Goal: Ask a question

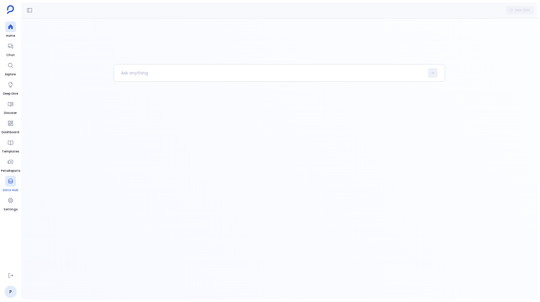
click at [7, 185] on div at bounding box center [10, 181] width 11 height 11
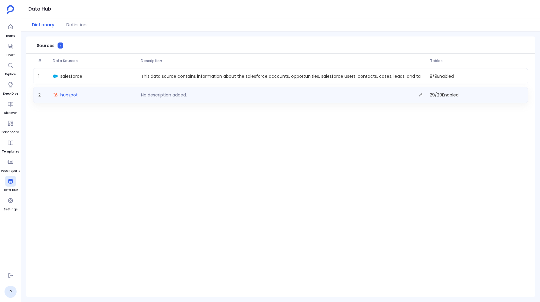
click at [63, 92] on span "hubspot" at bounding box center [68, 95] width 17 height 6
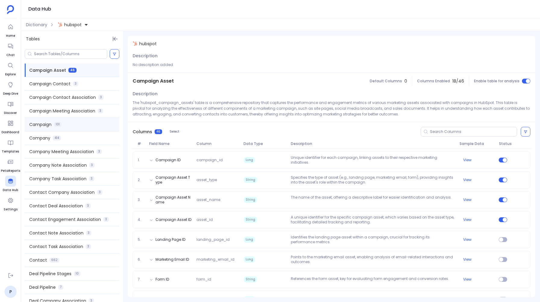
click at [42, 124] on span "Campaign" at bounding box center [40, 124] width 22 height 6
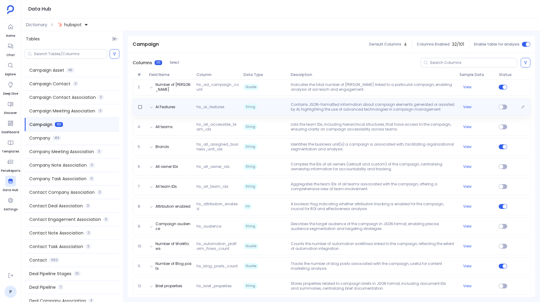
scroll to position [93, 0]
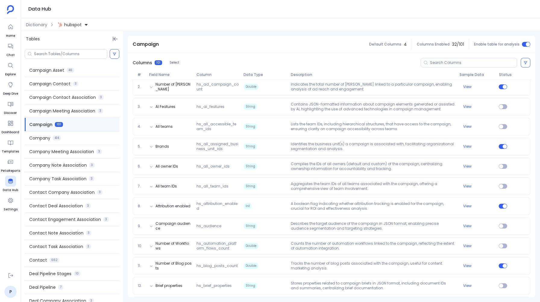
click at [77, 22] on span "hubspot" at bounding box center [72, 25] width 17 height 6
click at [73, 57] on div "salesforce" at bounding box center [102, 51] width 88 height 13
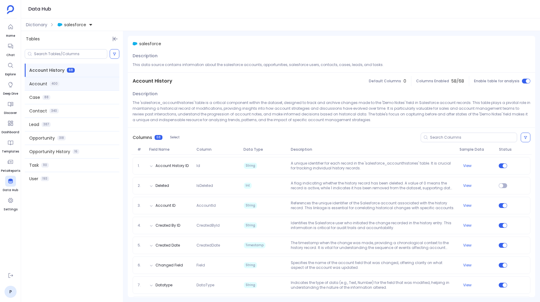
click at [45, 84] on span "Account" at bounding box center [38, 84] width 18 height 6
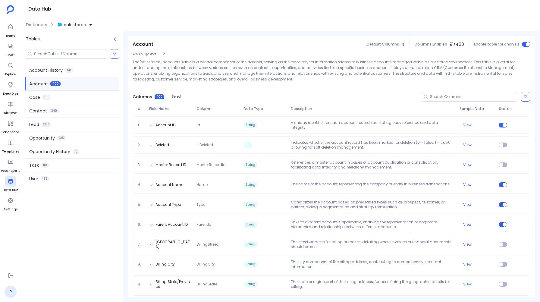
scroll to position [46, 0]
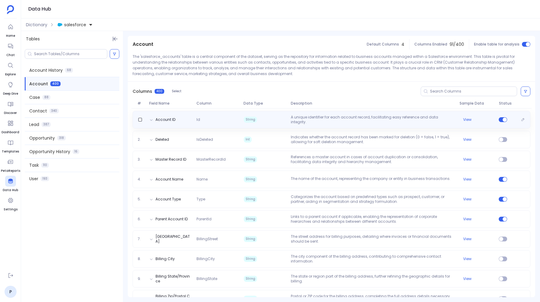
click at [330, 119] on p "A unique identifier for each account record, facilitating easy reference and da…" at bounding box center [372, 120] width 169 height 10
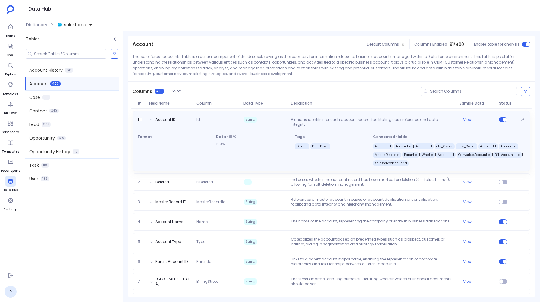
click at [330, 119] on p "A unique identifier for each account record, facilitating easy reference and da…" at bounding box center [372, 122] width 169 height 10
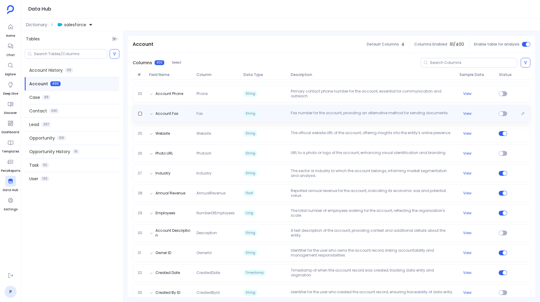
scroll to position [511, 0]
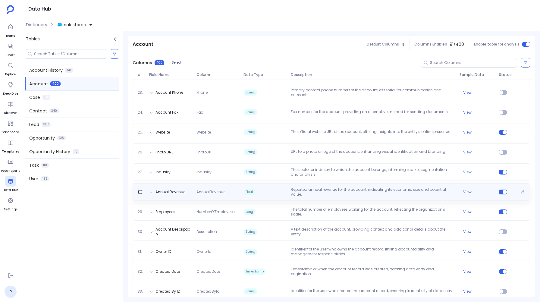
click at [304, 188] on p "Reported annual revenue for the account, indicating its economic size and poten…" at bounding box center [372, 192] width 169 height 10
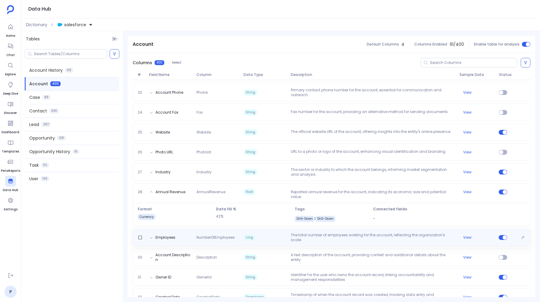
click at [302, 234] on p "The total number of employees working for the account, reflecting the organizat…" at bounding box center [372, 238] width 169 height 10
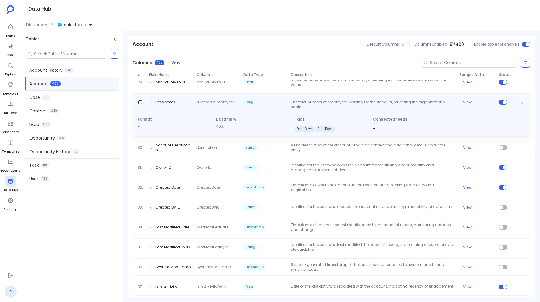
scroll to position [622, 0]
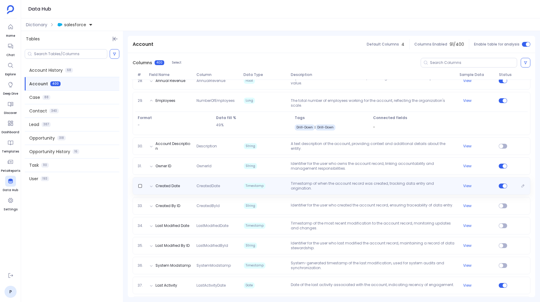
click at [252, 191] on div "Created Date CreatedDate Timestamp Timestamp of when the account record was cre…" at bounding box center [332, 185] width 398 height 17
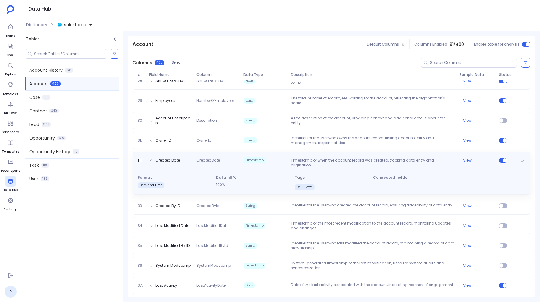
click at [203, 171] on div "Format Date and Time Data fill % 100% Tags Drill-Down Connected fields -" at bounding box center [331, 181] width 392 height 20
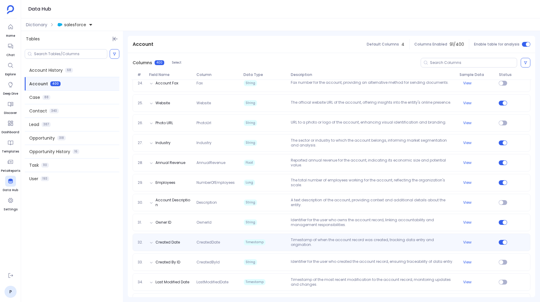
scroll to position [538, 0]
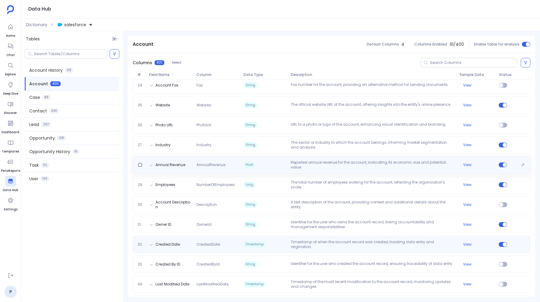
click at [229, 167] on span "AnnualRevenue" at bounding box center [217, 164] width 47 height 5
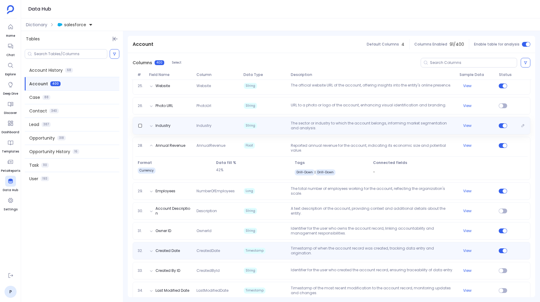
scroll to position [564, 0]
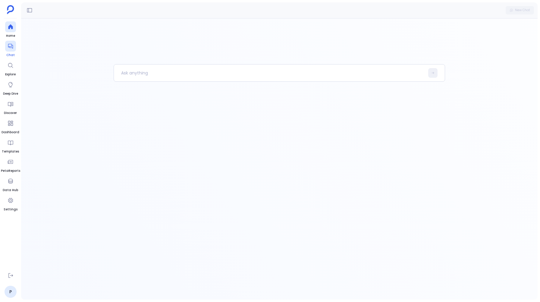
click at [12, 47] on icon at bounding box center [11, 46] width 6 height 6
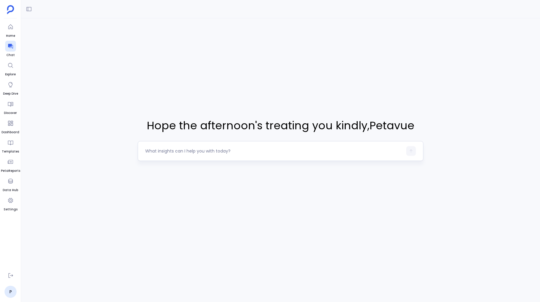
click at [166, 150] on textarea at bounding box center [273, 151] width 257 height 6
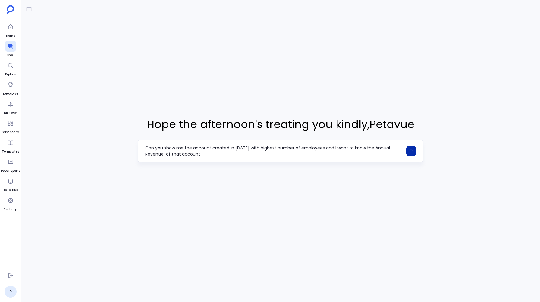
type textarea "Can you show me the account created in 2024 with highest number of employees an…"
click at [410, 150] on icon "button" at bounding box center [411, 151] width 4 height 4
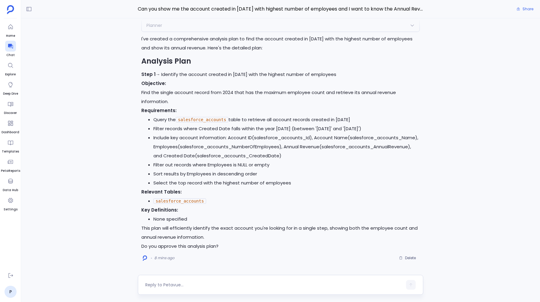
click at [155, 281] on div at bounding box center [273, 285] width 257 height 10
click at [153, 283] on textarea at bounding box center [273, 285] width 257 height 6
type textarea "Yes"
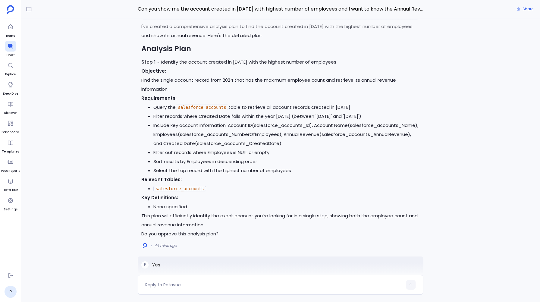
scroll to position [-525, 0]
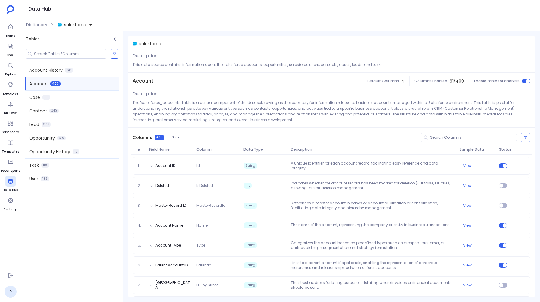
scroll to position [564, 0]
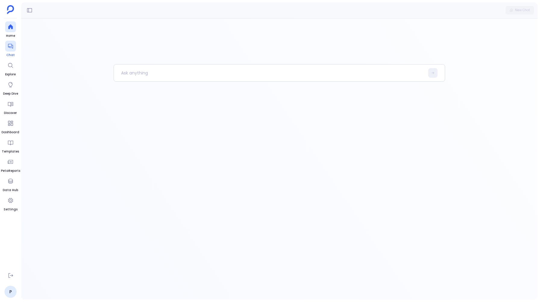
click at [9, 45] on icon at bounding box center [11, 46] width 6 height 6
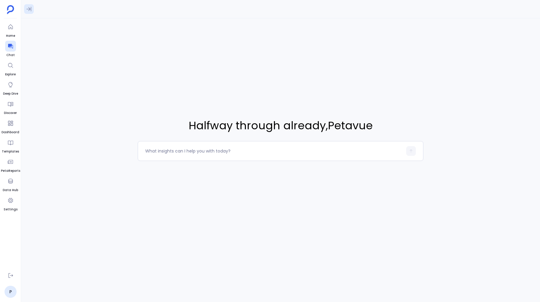
click at [30, 5] on button at bounding box center [29, 9] width 10 height 10
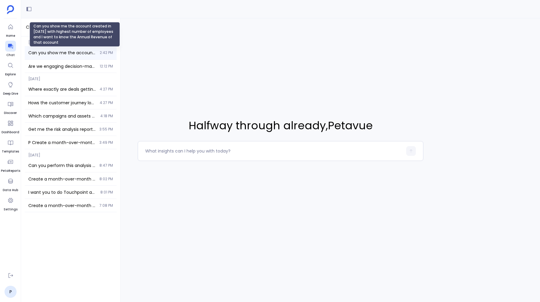
click at [48, 52] on span "Can you show me the account created in 2024 with highest number of employees an…" at bounding box center [62, 53] width 68 height 6
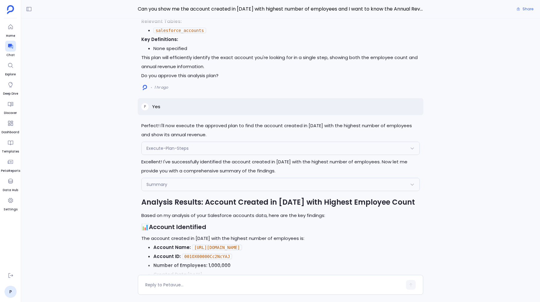
scroll to position [-236, 0]
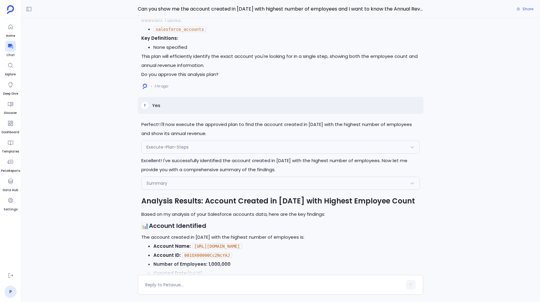
click at [158, 144] on span "Execute-Plan-Steps" at bounding box center [167, 147] width 42 height 6
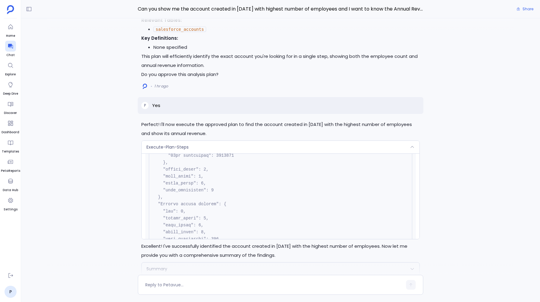
scroll to position [311, 0]
click at [165, 144] on span "Execute-Plan-Steps" at bounding box center [167, 147] width 42 height 6
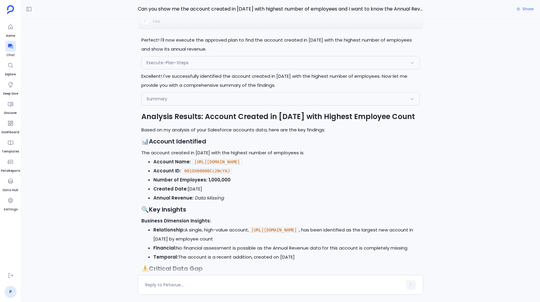
scroll to position [0, 0]
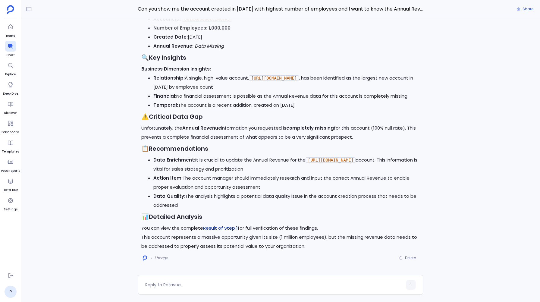
click at [222, 229] on link "Result of Step 1" at bounding box center [220, 228] width 35 height 6
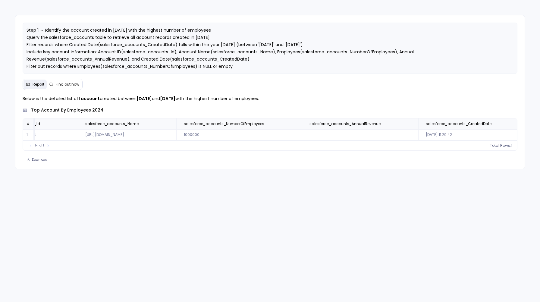
scroll to position [0, 52]
